Goal: Find contact information: Find contact information

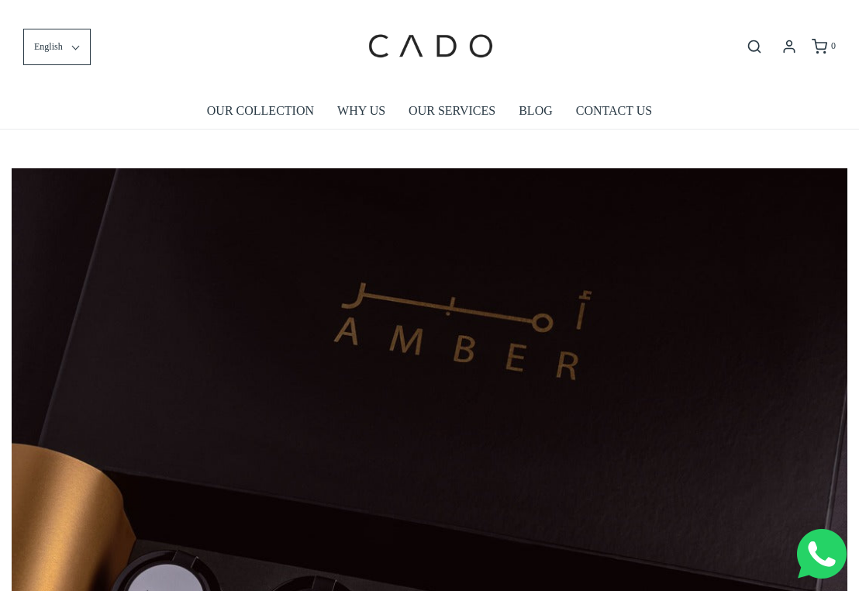
click at [655, 104] on li "CONTACT US" at bounding box center [614, 111] width 99 height 36
click at [626, 107] on link "CONTACT US" at bounding box center [614, 111] width 76 height 36
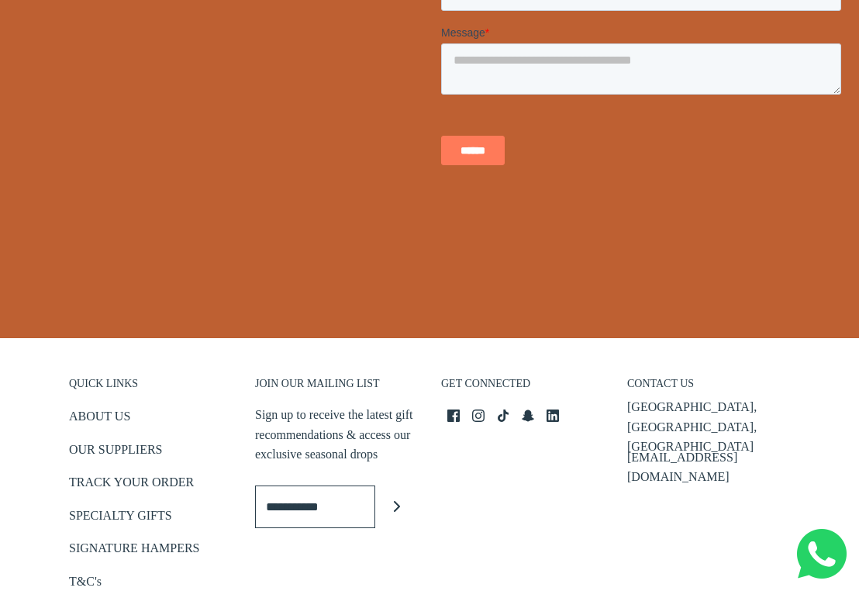
scroll to position [688, 0]
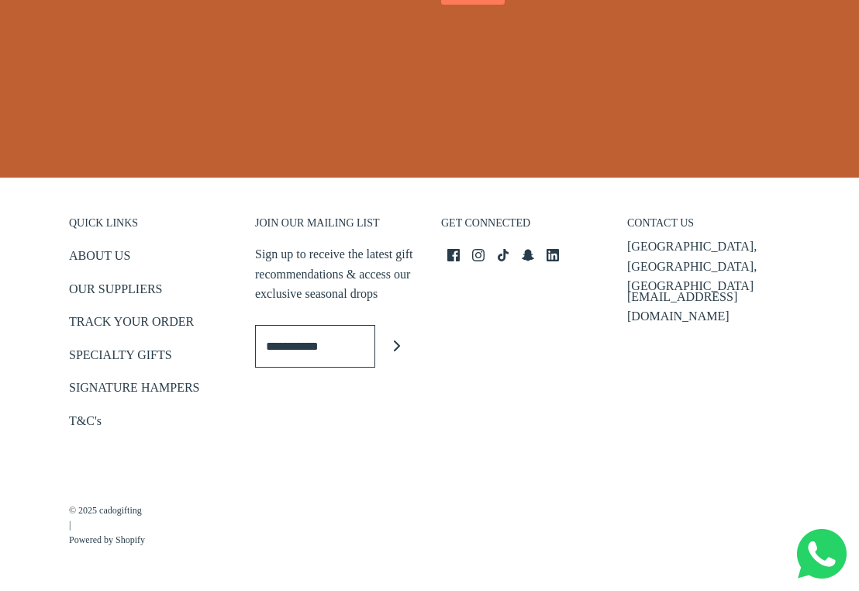
click at [665, 287] on p "[EMAIL_ADDRESS][DOMAIN_NAME]" at bounding box center [708, 307] width 163 height 40
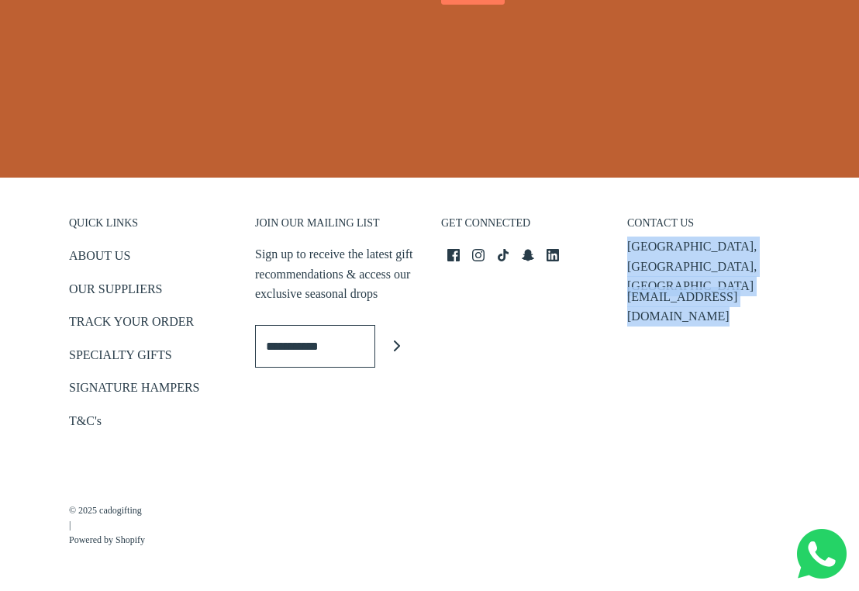
click at [665, 287] on p "[EMAIL_ADDRESS][DOMAIN_NAME]" at bounding box center [708, 307] width 163 height 40
copy footer "Business Bay, Dubai, UAE info@cadogifting.com"
drag, startPoint x: 797, startPoint y: 282, endPoint x: 771, endPoint y: 274, distance: 27.5
click at [796, 281] on div "CONTACT US Business Bay, Dubai, UAE info@cadogifting.com" at bounding box center [709, 317] width 186 height 264
click at [751, 270] on div "Business Bay, Dubai, UAE info@cadogifting.com" at bounding box center [708, 277] width 163 height 81
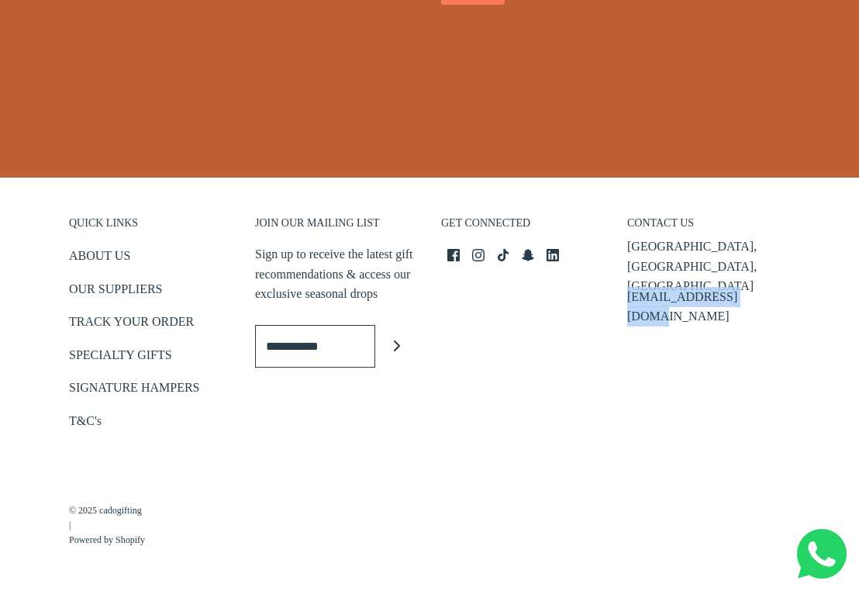
drag, startPoint x: 744, startPoint y: 269, endPoint x: 617, endPoint y: 268, distance: 126.4
click at [617, 268] on div "CONTACT US Business Bay, Dubai, UAE info@cadogifting.com" at bounding box center [709, 317] width 186 height 264
copy p "[EMAIL_ADDRESS][DOMAIN_NAME]"
